Goal: Task Accomplishment & Management: Complete application form

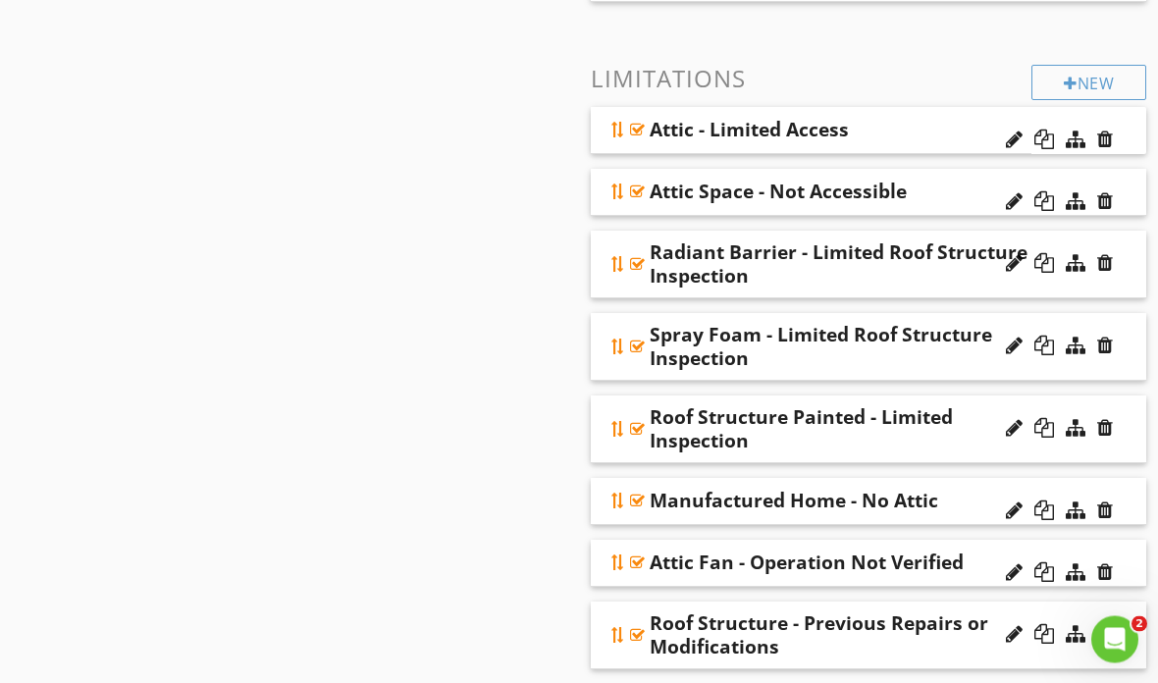
scroll to position [1184, 0]
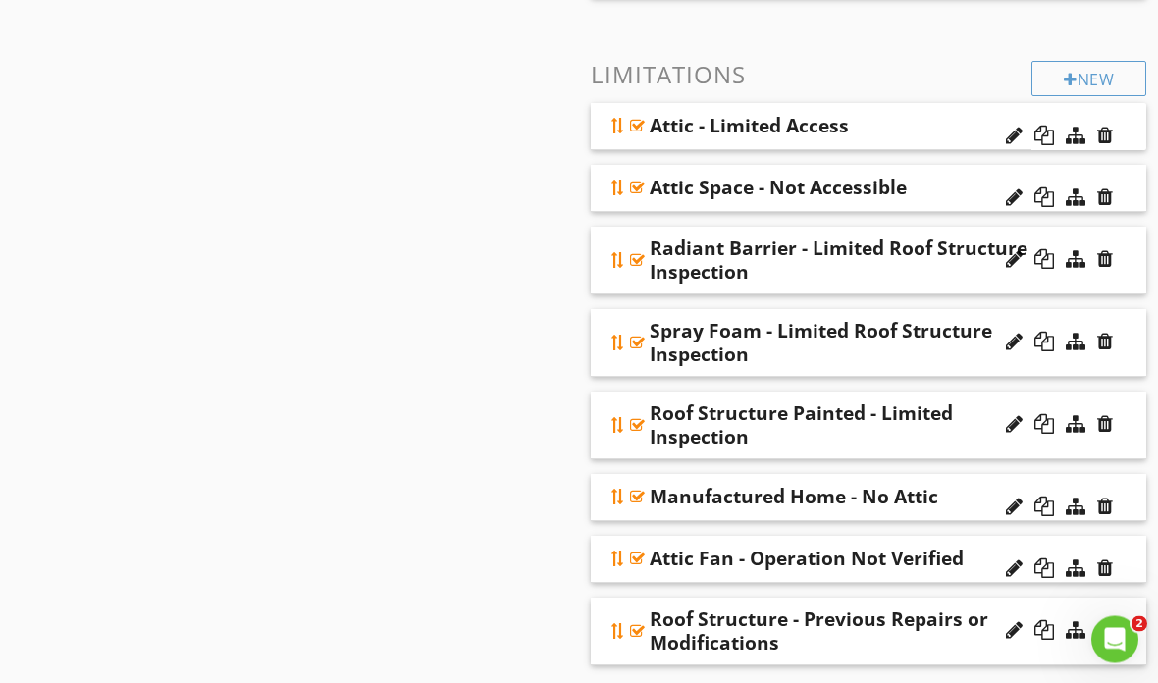
click at [941, 270] on div "Radiant Barrier - Limited Roof Structure Inspection" at bounding box center [844, 261] width 388 height 47
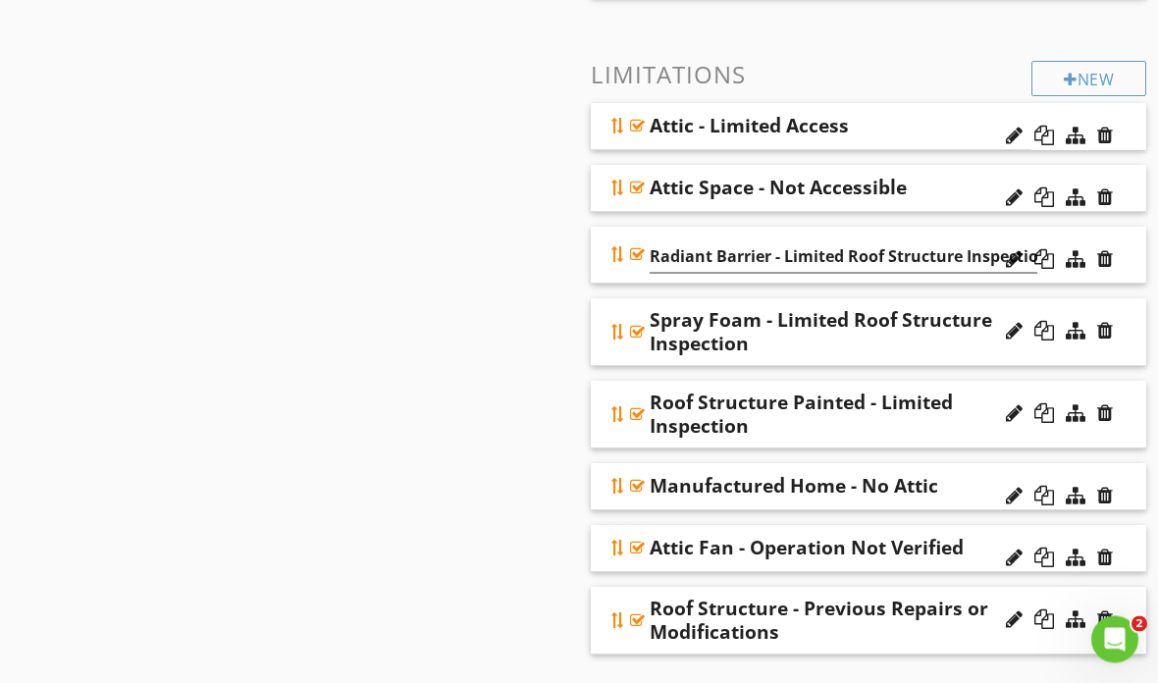
scroll to position [1185, 0]
click at [1127, 235] on div "Radiant Barrier - Limited Roof Structure Inspection" at bounding box center [869, 255] width 556 height 57
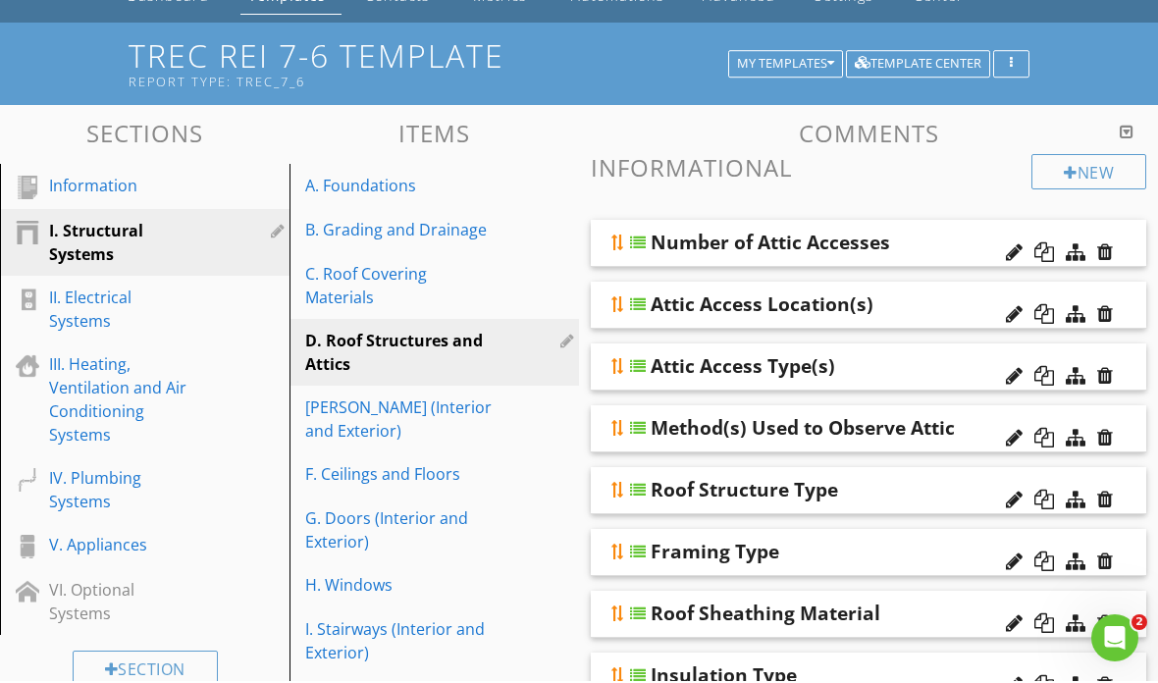
scroll to position [112, 0]
click at [84, 466] on div "IV. Plumbing Systems" at bounding box center [122, 489] width 147 height 47
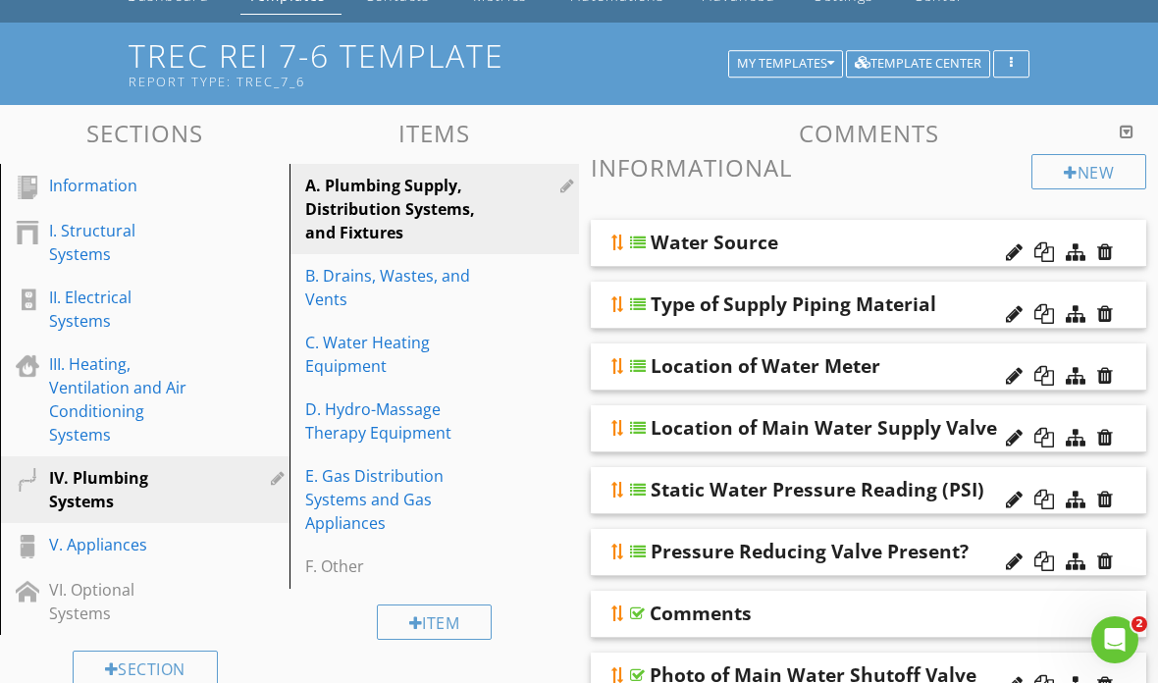
click at [103, 466] on div "IV. Plumbing Systems" at bounding box center [122, 489] width 147 height 47
click at [344, 272] on div "B. Drains, Wastes, and Vents" at bounding box center [400, 287] width 190 height 47
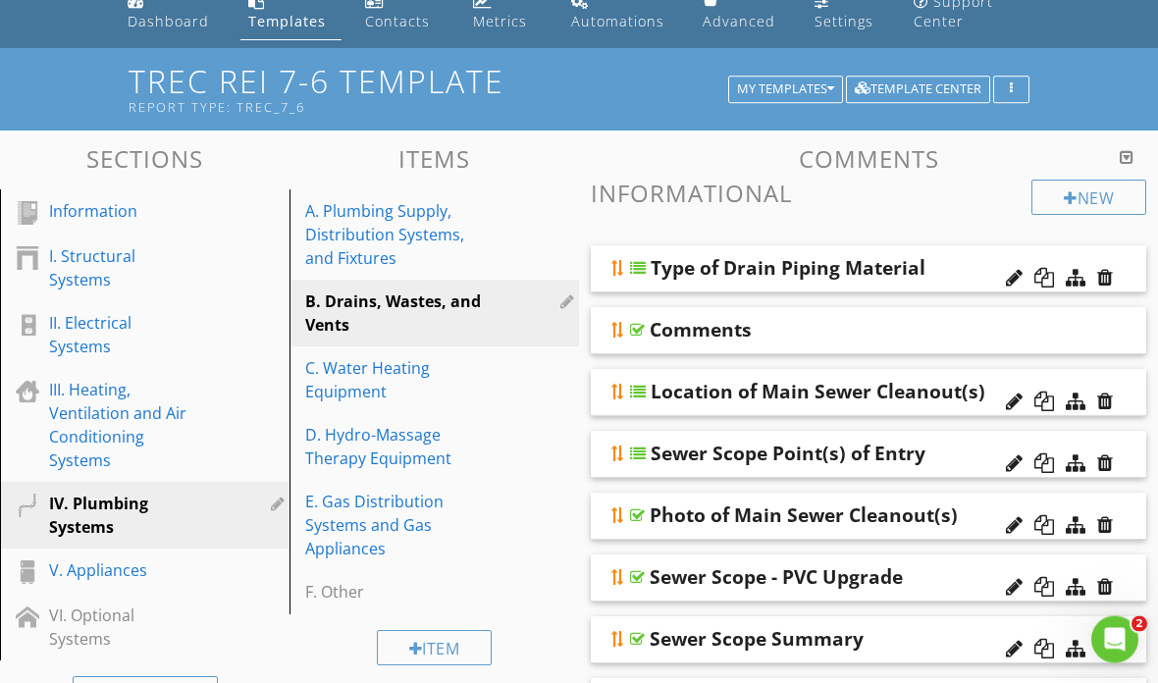
scroll to position [0, 0]
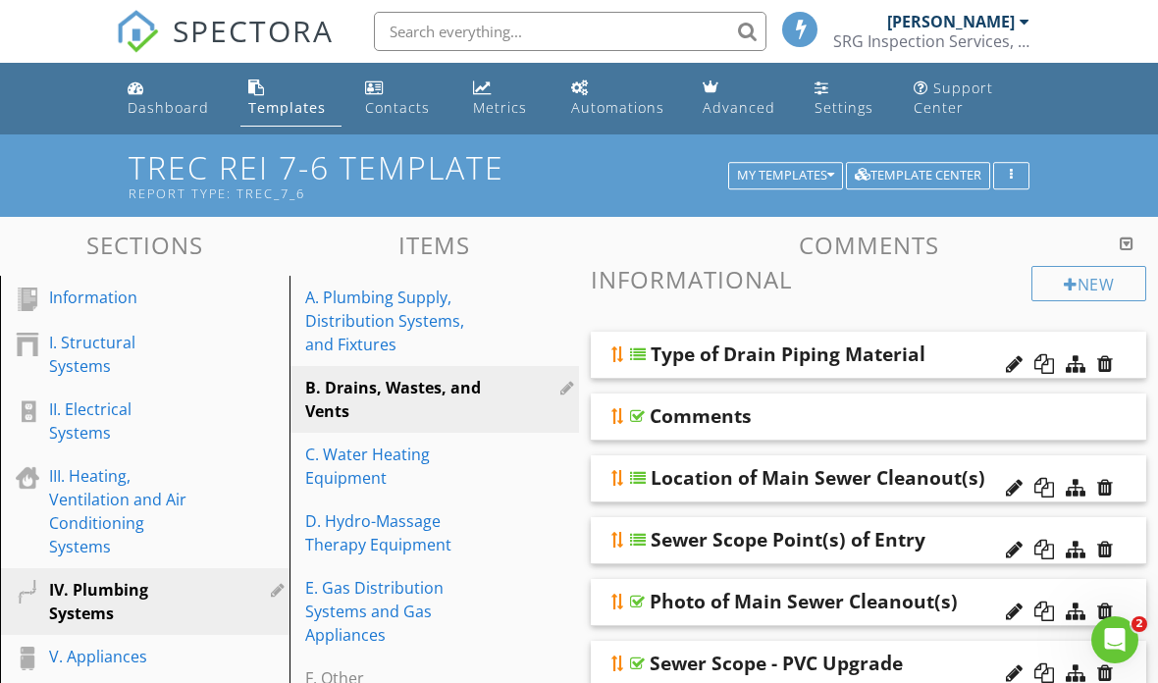
click at [158, 83] on link "Dashboard" at bounding box center [172, 99] width 105 height 56
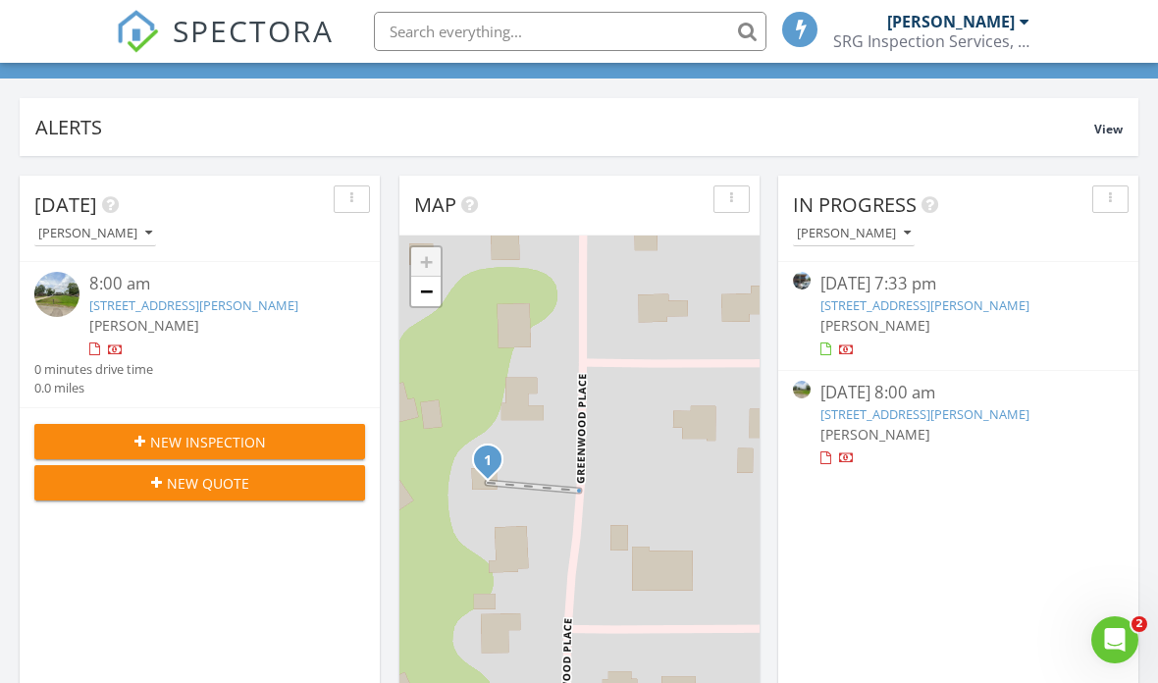
scroll to position [84, 0]
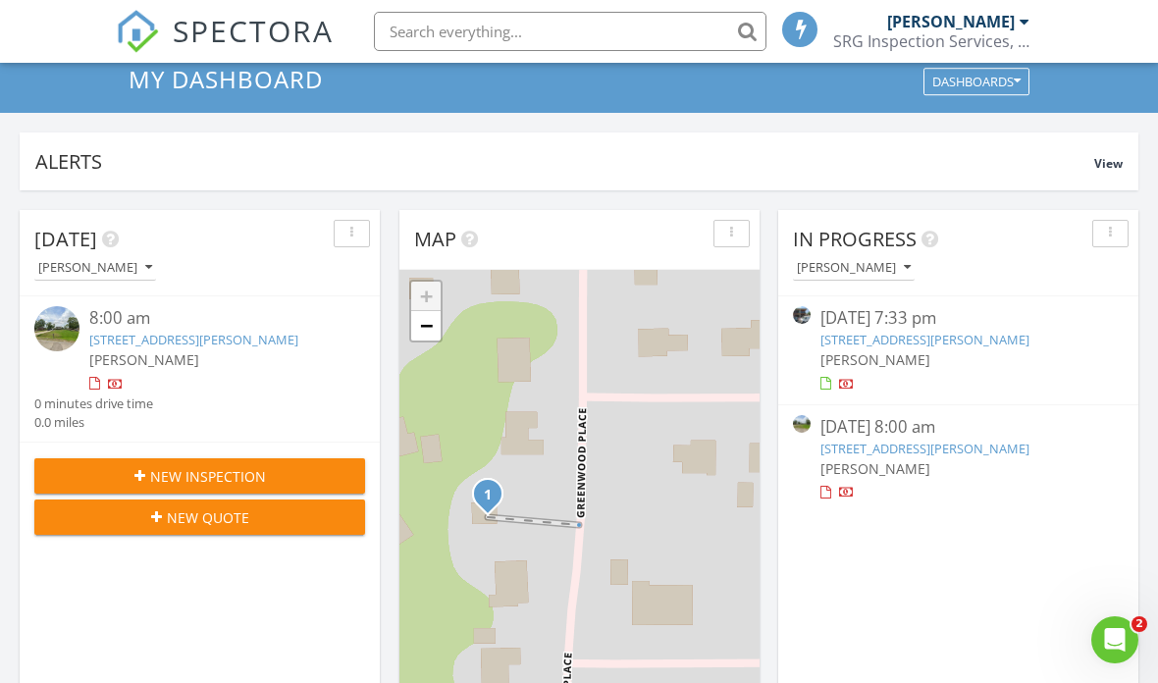
click at [347, 222] on button "button" at bounding box center [352, 233] width 36 height 27
click at [123, 264] on div "[PERSON_NAME]" at bounding box center [95, 268] width 114 height 14
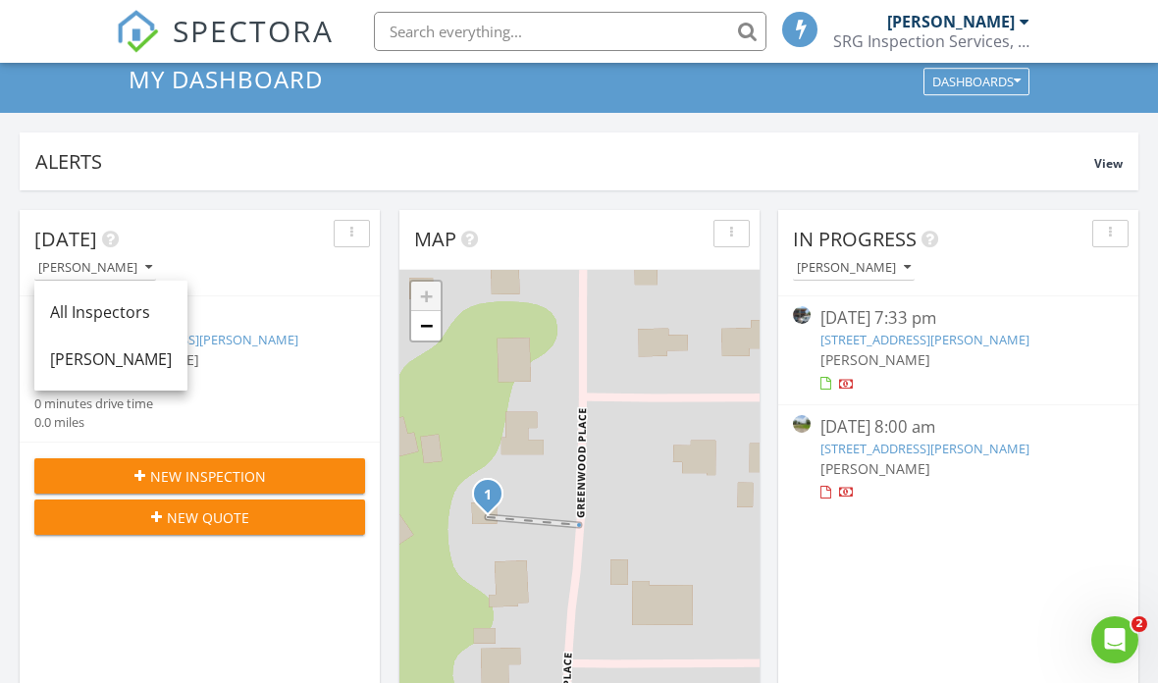
click at [93, 238] on span "Today" at bounding box center [65, 239] width 63 height 27
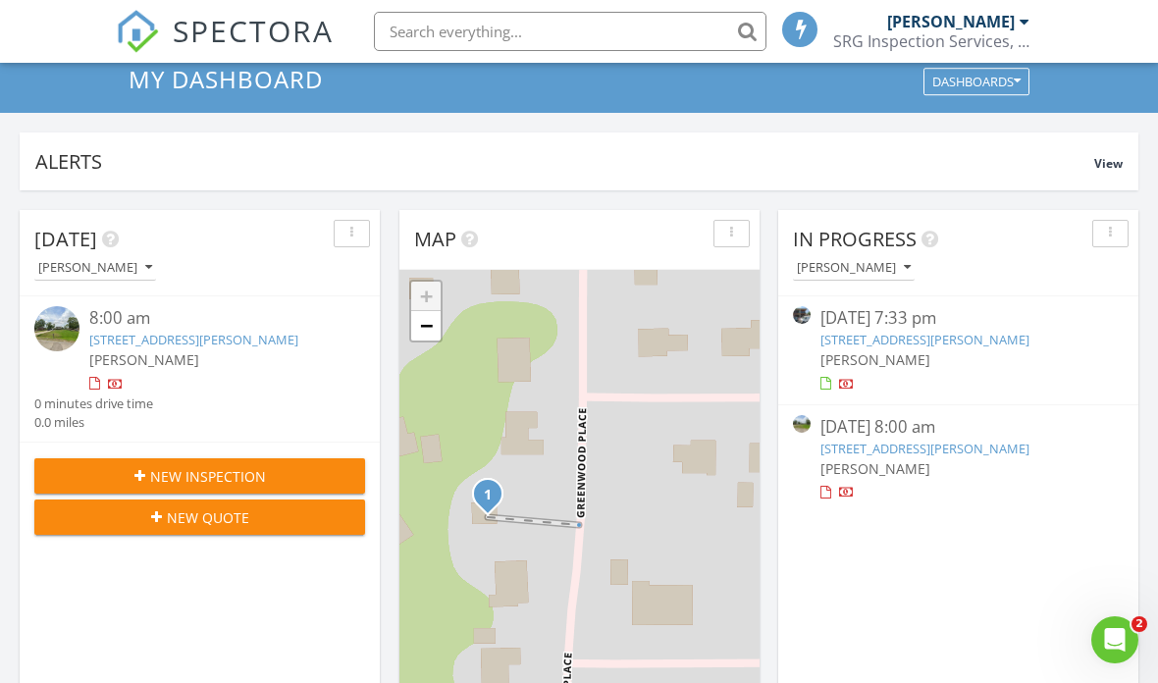
click at [130, 316] on div "8:00 am" at bounding box center [213, 318] width 248 height 25
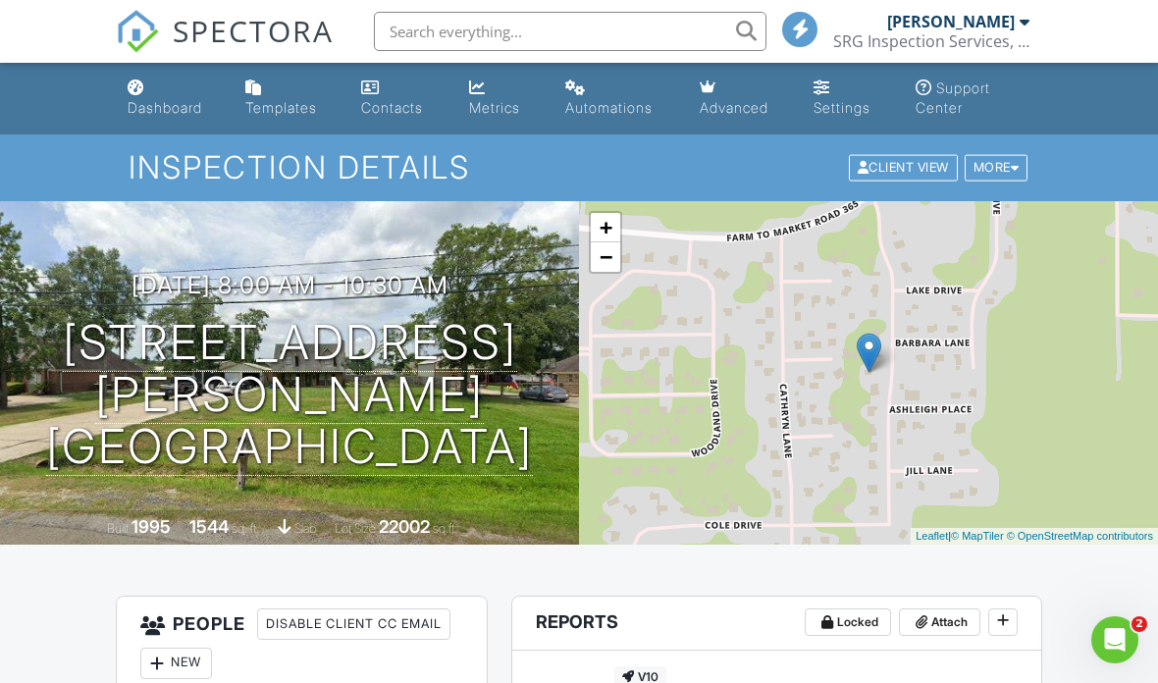
click at [995, 165] on div "More" at bounding box center [997, 168] width 64 height 27
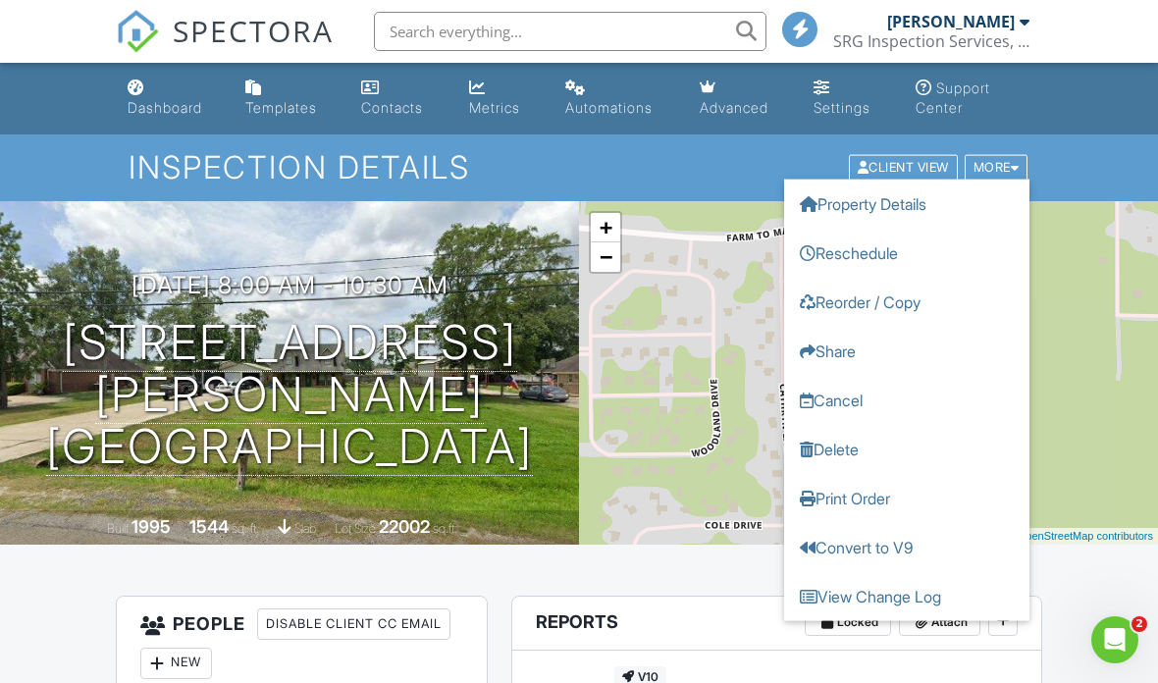
click at [925, 449] on link "Delete" at bounding box center [906, 449] width 245 height 49
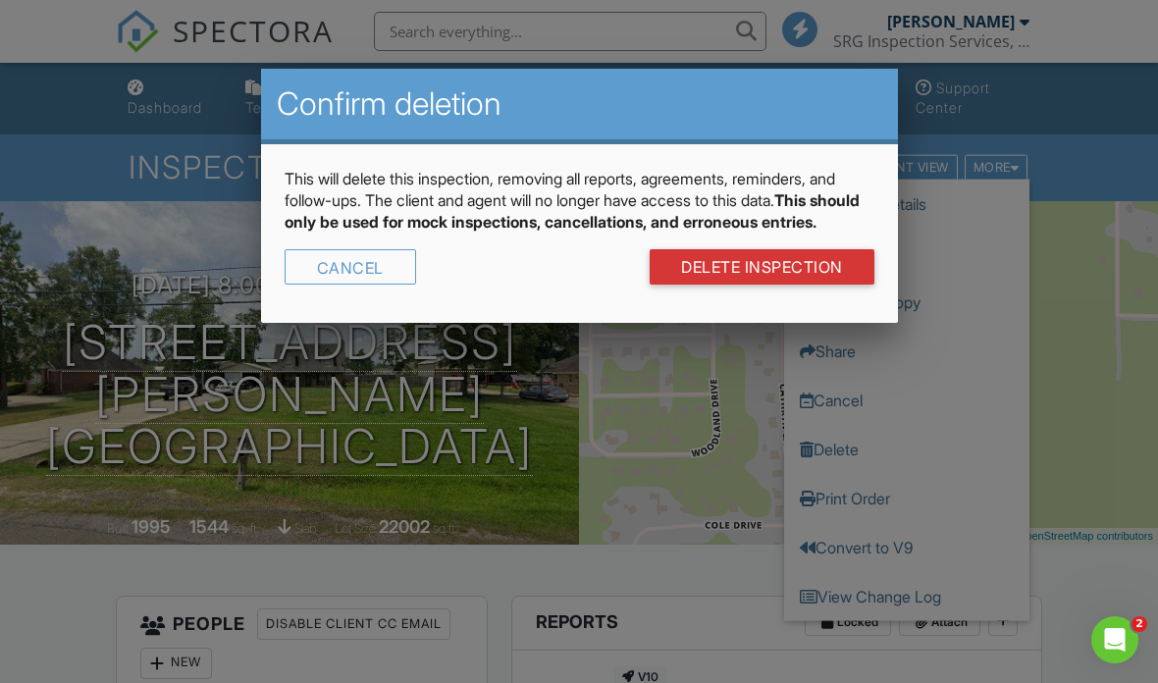
click at [774, 285] on link "DELETE Inspection" at bounding box center [762, 266] width 225 height 35
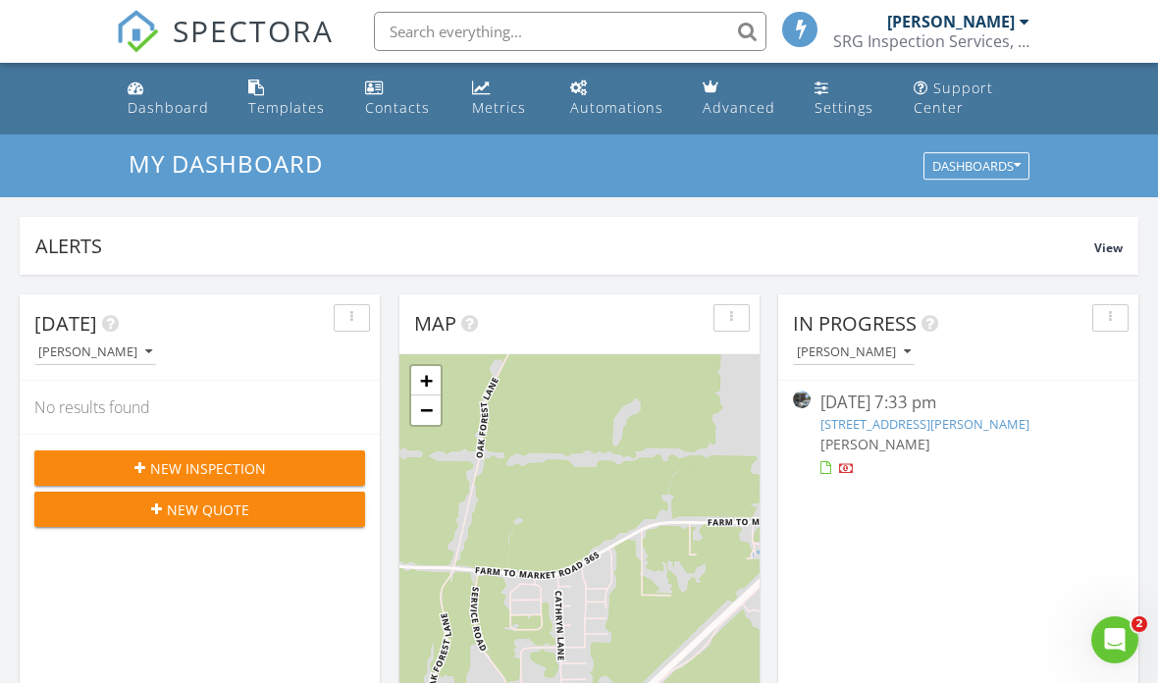
click at [956, 83] on div "Support Center" at bounding box center [954, 98] width 80 height 38
click at [79, 464] on div "New Inspection" at bounding box center [199, 468] width 299 height 21
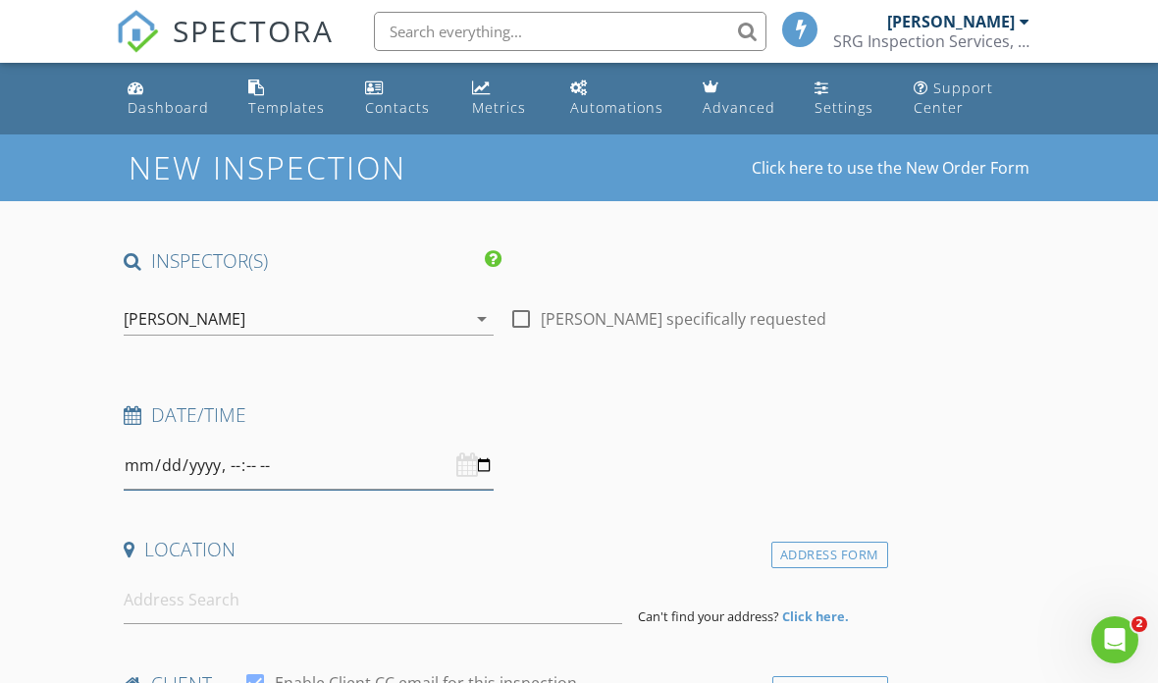
click at [260, 460] on input "datetime-local" at bounding box center [309, 466] width 370 height 48
type input "2025-09-01T08:00"
click at [164, 600] on input at bounding box center [373, 600] width 499 height 48
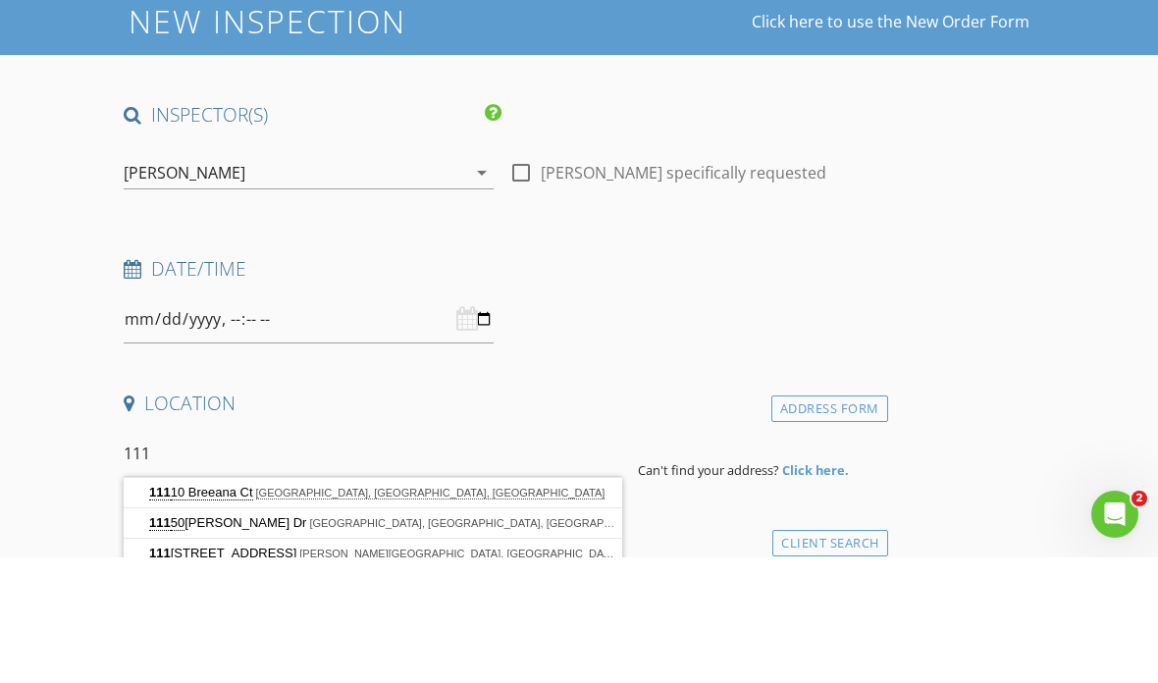
scroll to position [22, 0]
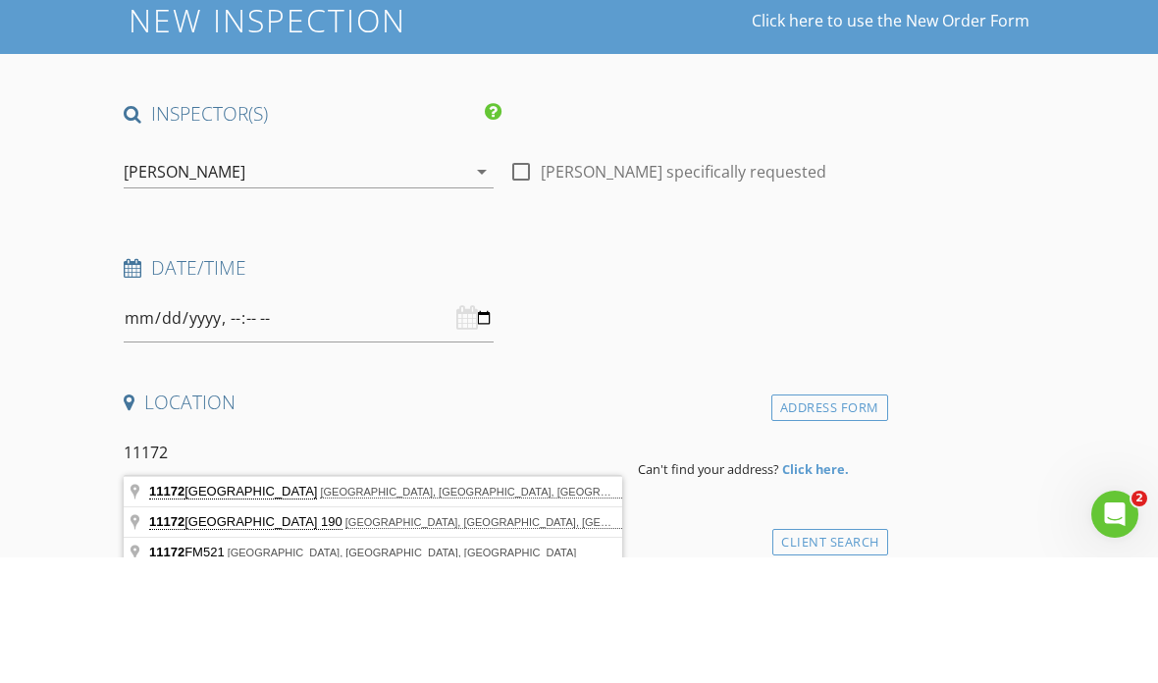
type input "11172 Greenwood Place, Beaumont, TX, USA"
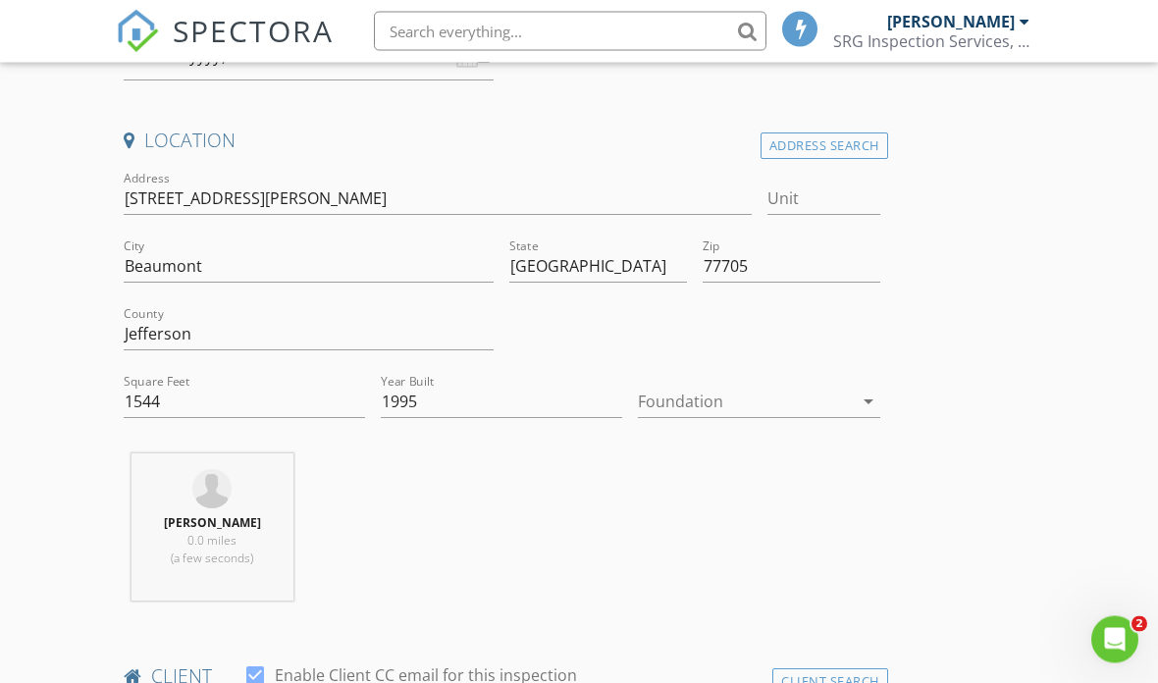
scroll to position [430, 0]
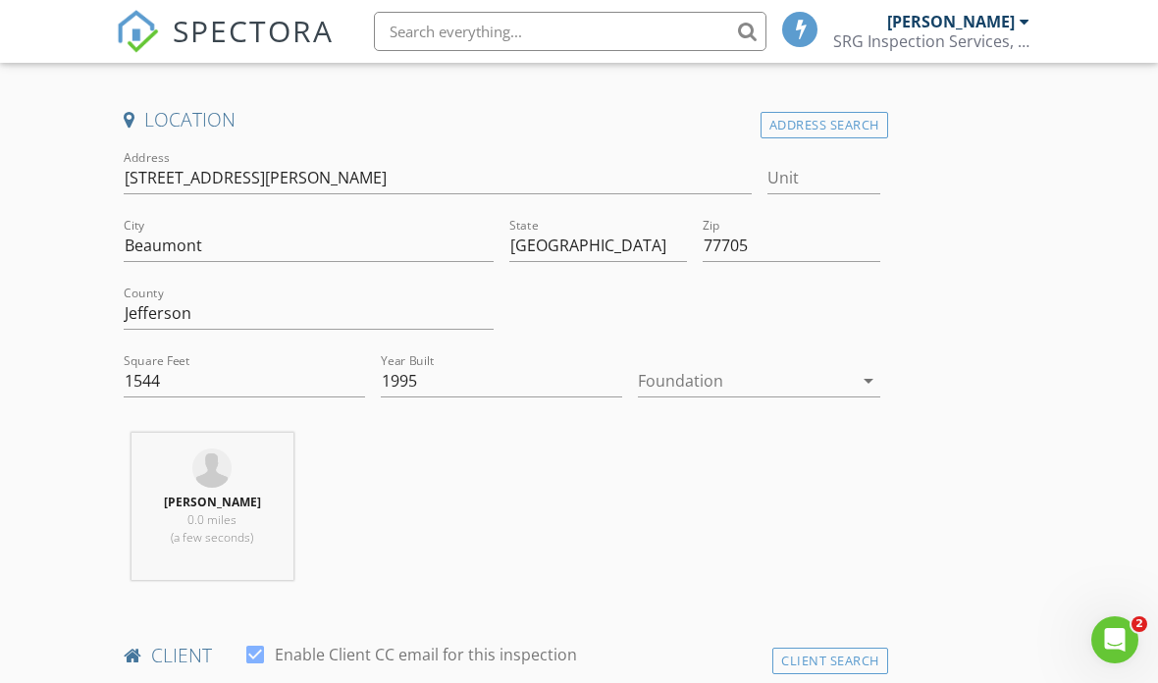
click at [794, 346] on div at bounding box center [695, 316] width 386 height 68
click at [804, 386] on div at bounding box center [745, 380] width 214 height 31
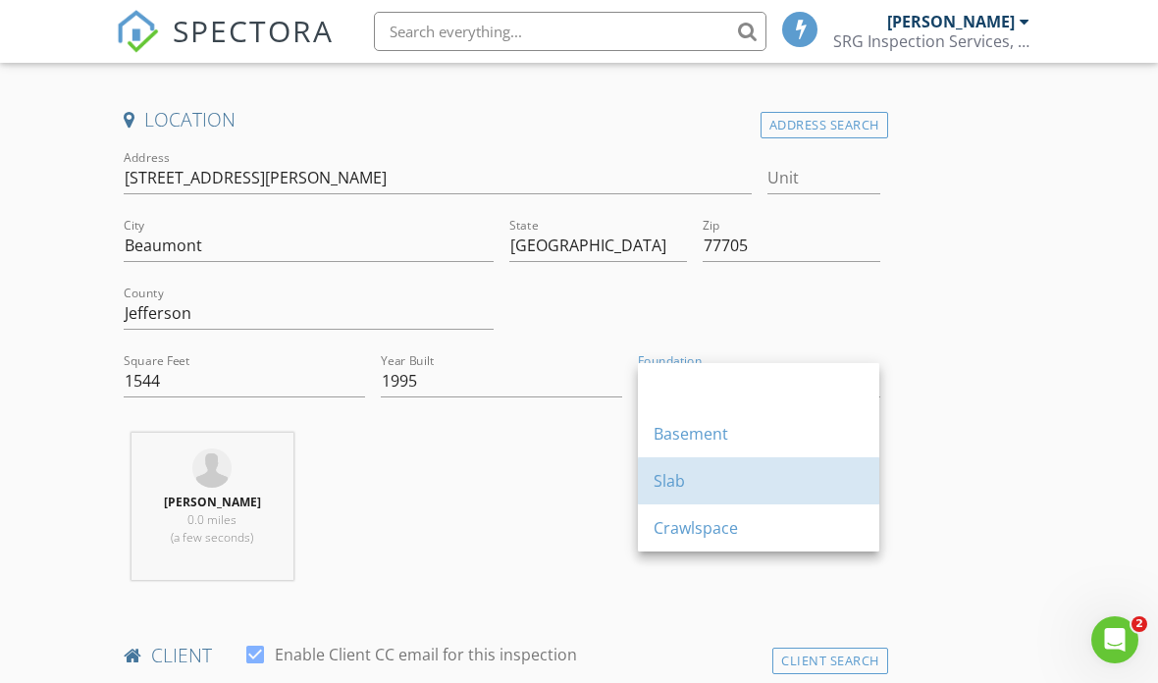
click at [778, 466] on div "Slab" at bounding box center [759, 480] width 210 height 47
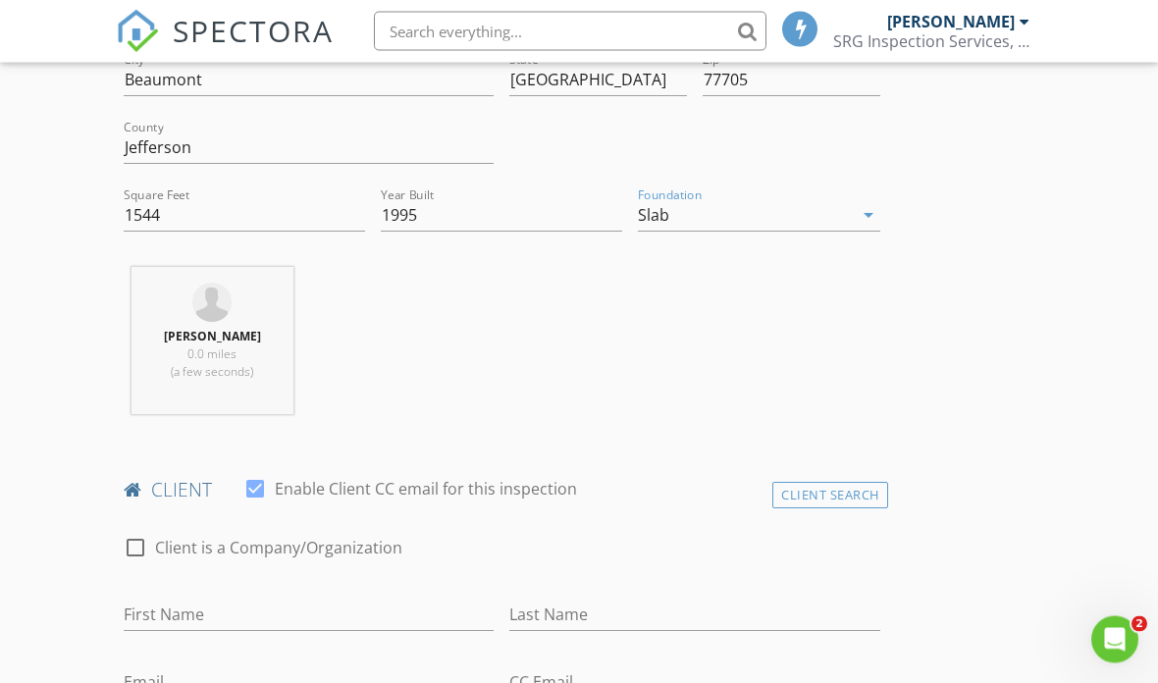
scroll to position [602, 0]
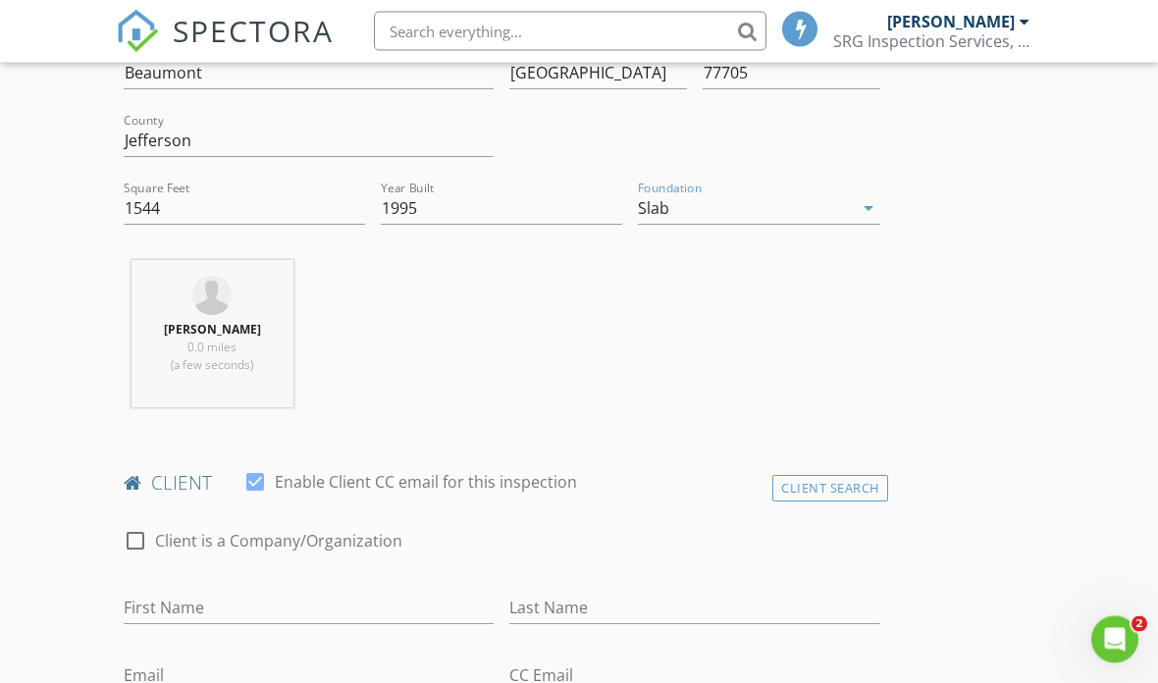
click at [196, 343] on span "0.0 miles" at bounding box center [212, 348] width 49 height 17
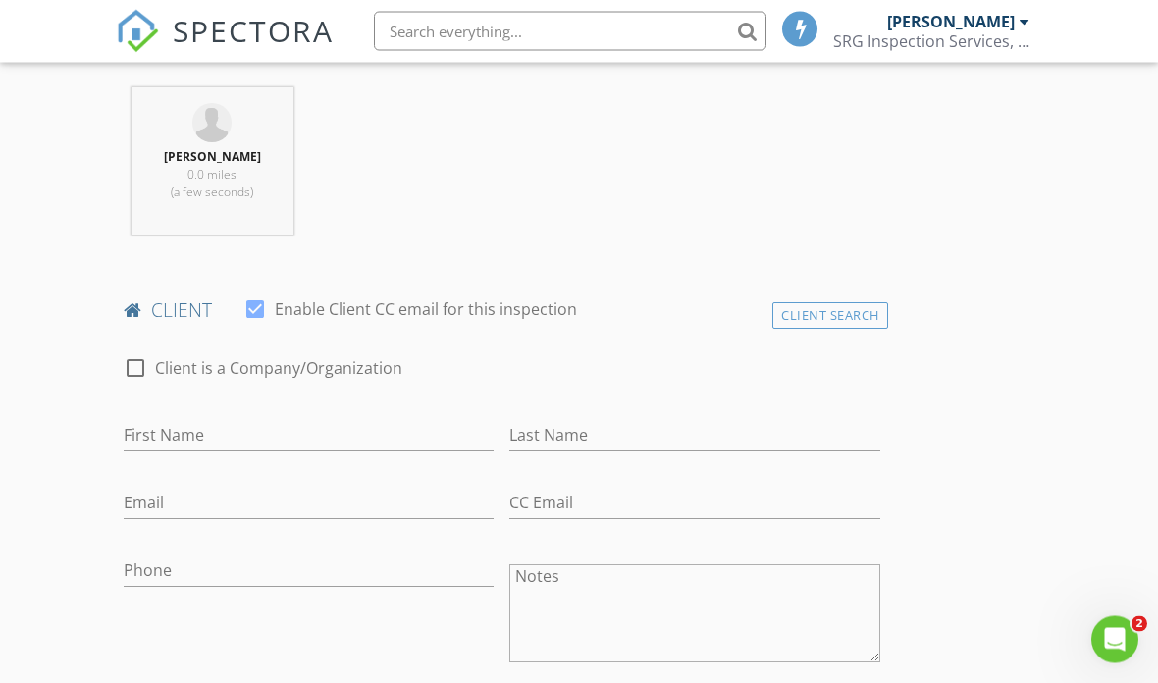
scroll to position [776, 0]
click at [255, 299] on div at bounding box center [255, 309] width 33 height 33
click at [248, 301] on div at bounding box center [255, 309] width 33 height 33
checkbox input "true"
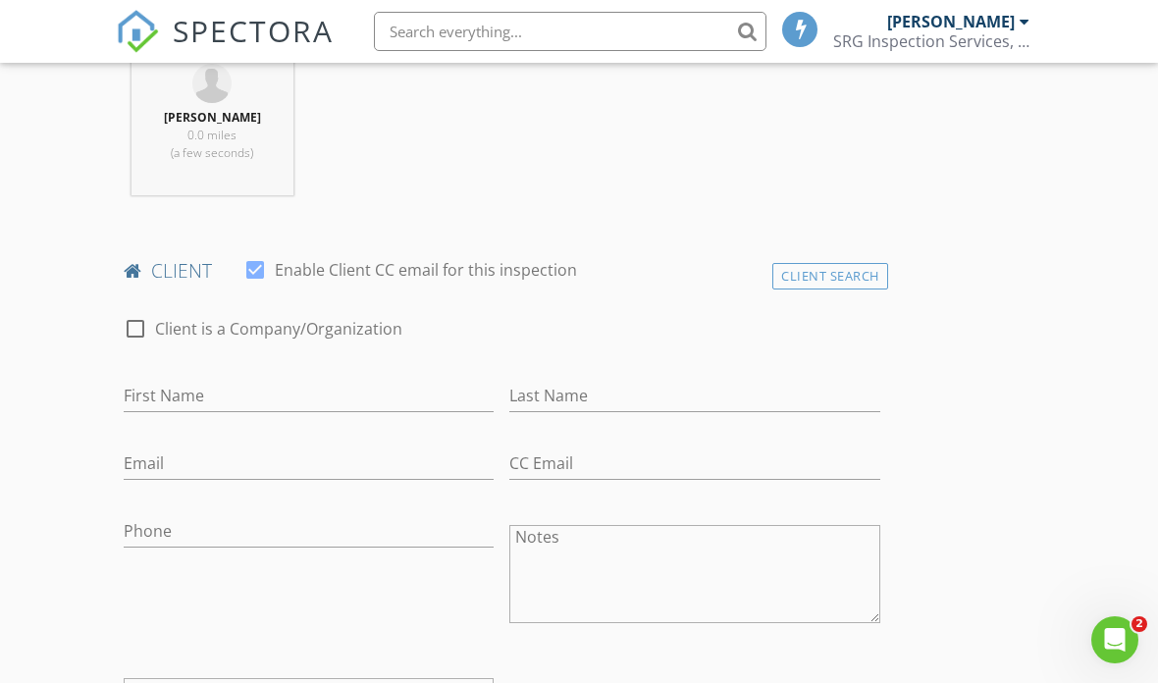
scroll to position [816, 0]
click at [159, 408] on input "First Name" at bounding box center [309, 395] width 370 height 32
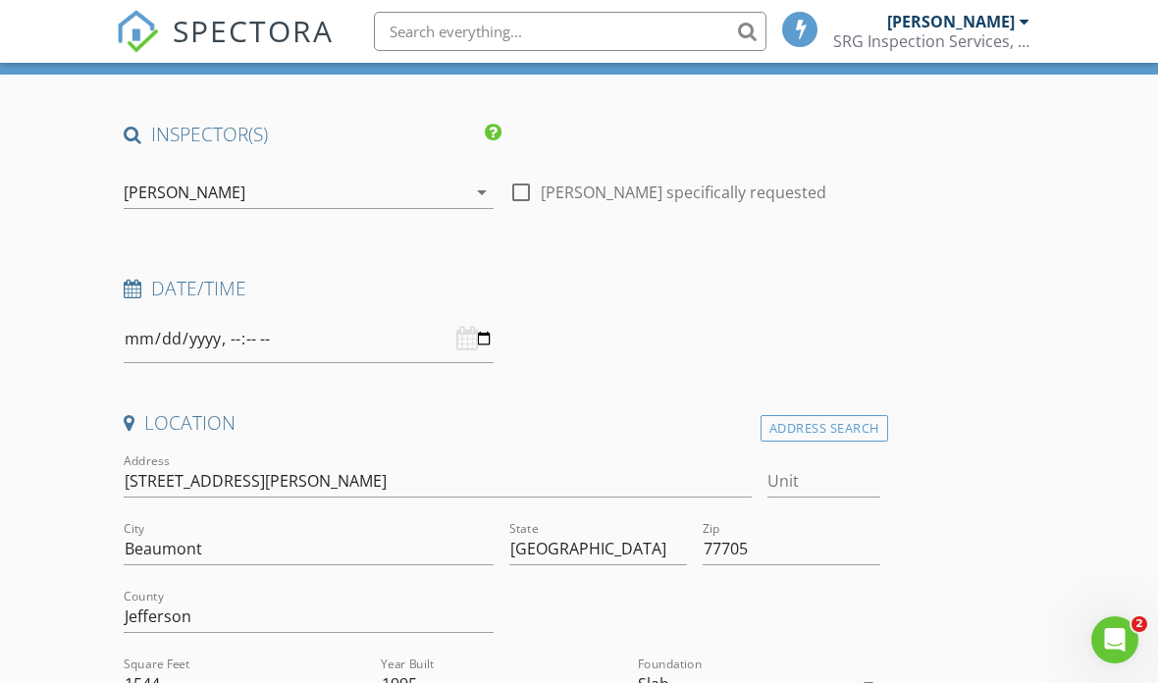
scroll to position [0, 0]
